Goal: Information Seeking & Learning: Learn about a topic

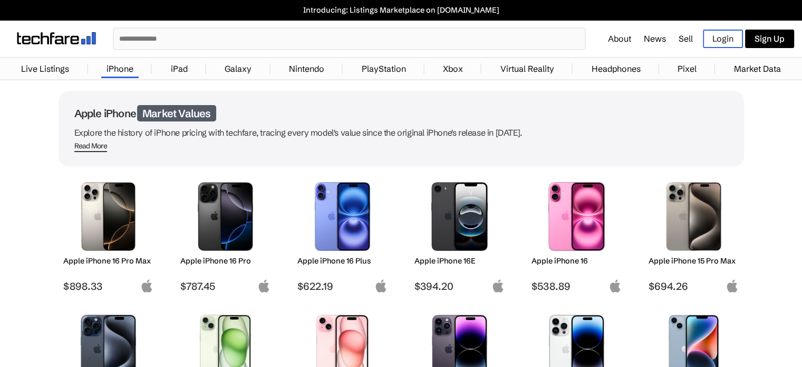
click at [228, 66] on link "Galaxy" at bounding box center [237, 68] width 37 height 21
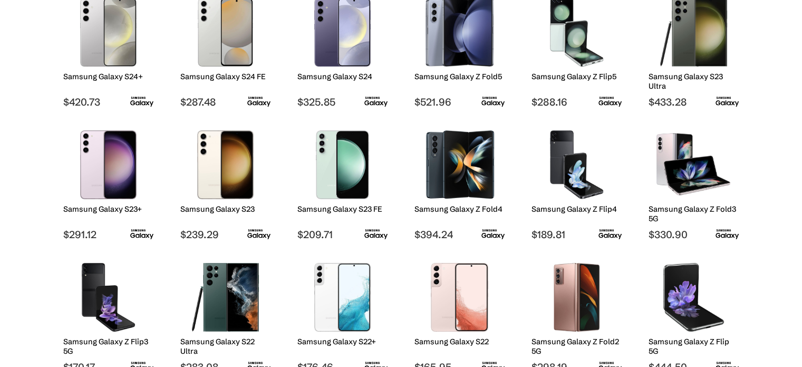
scroll to position [369, 0]
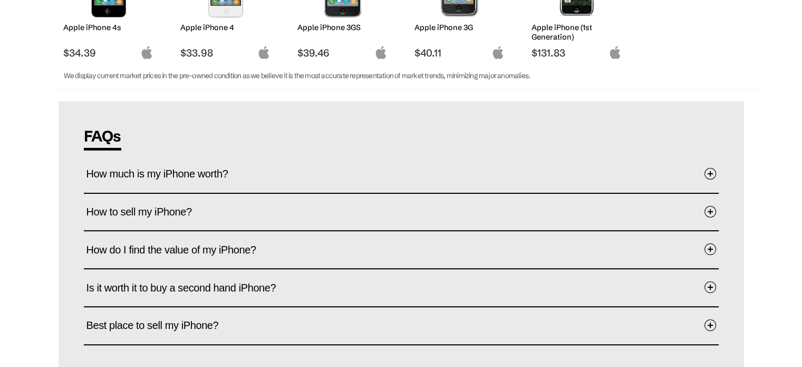
scroll to position [1160, 0]
